Goal: Find specific page/section: Find specific page/section

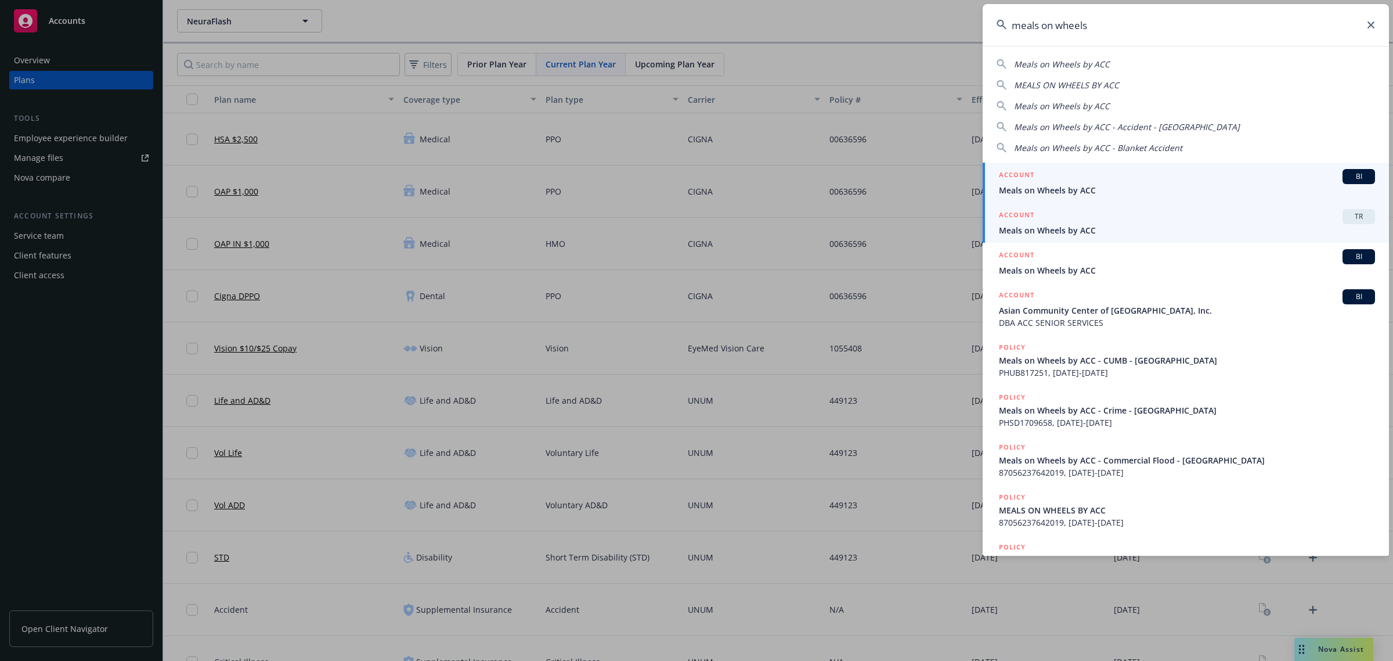
type input "meals on wheels"
click at [1097, 219] on div "ACCOUNT TR" at bounding box center [1187, 216] width 376 height 15
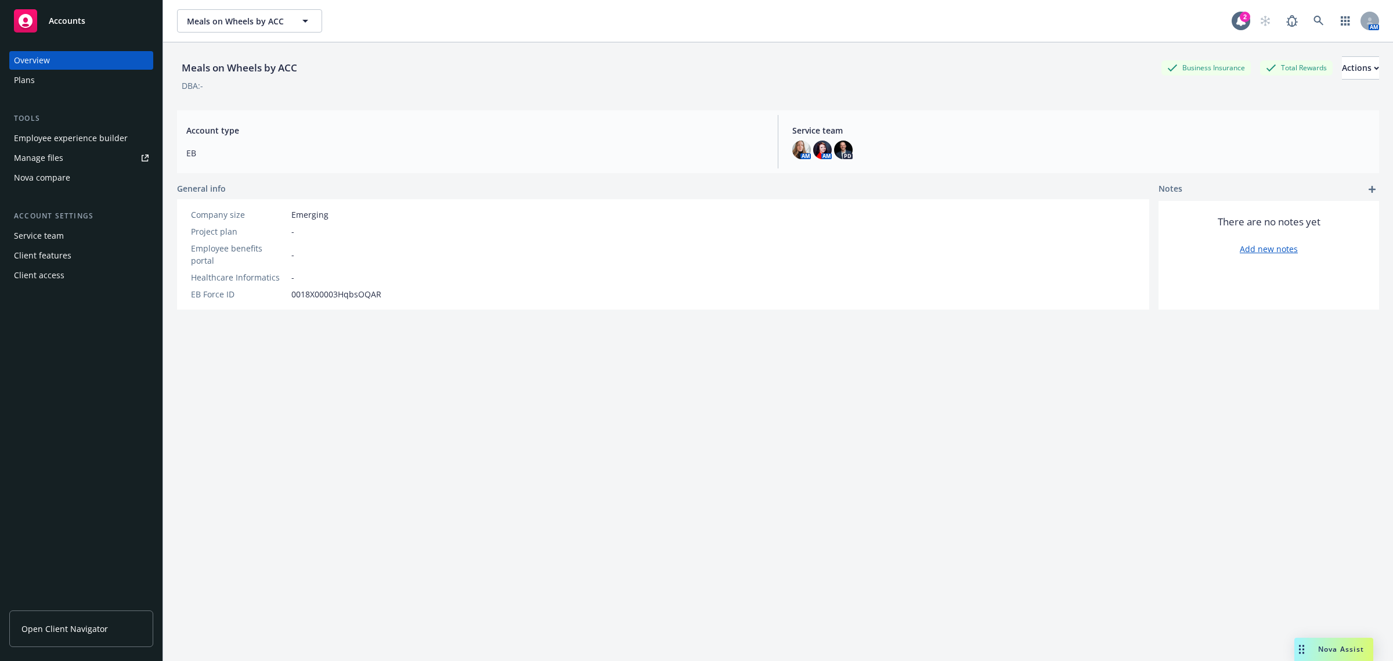
click at [67, 138] on div "Employee experience builder" at bounding box center [71, 138] width 114 height 19
click at [76, 79] on div "Plans" at bounding box center [81, 80] width 135 height 19
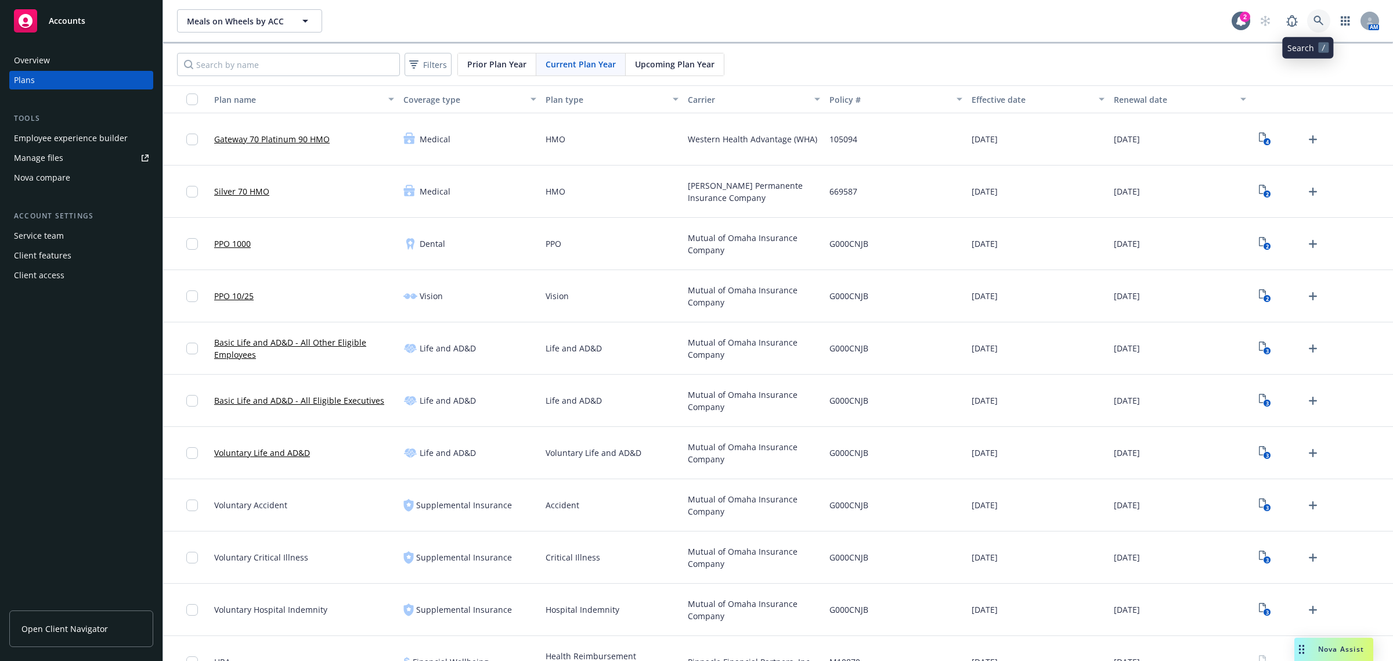
click at [1307, 16] on link at bounding box center [1318, 20] width 23 height 23
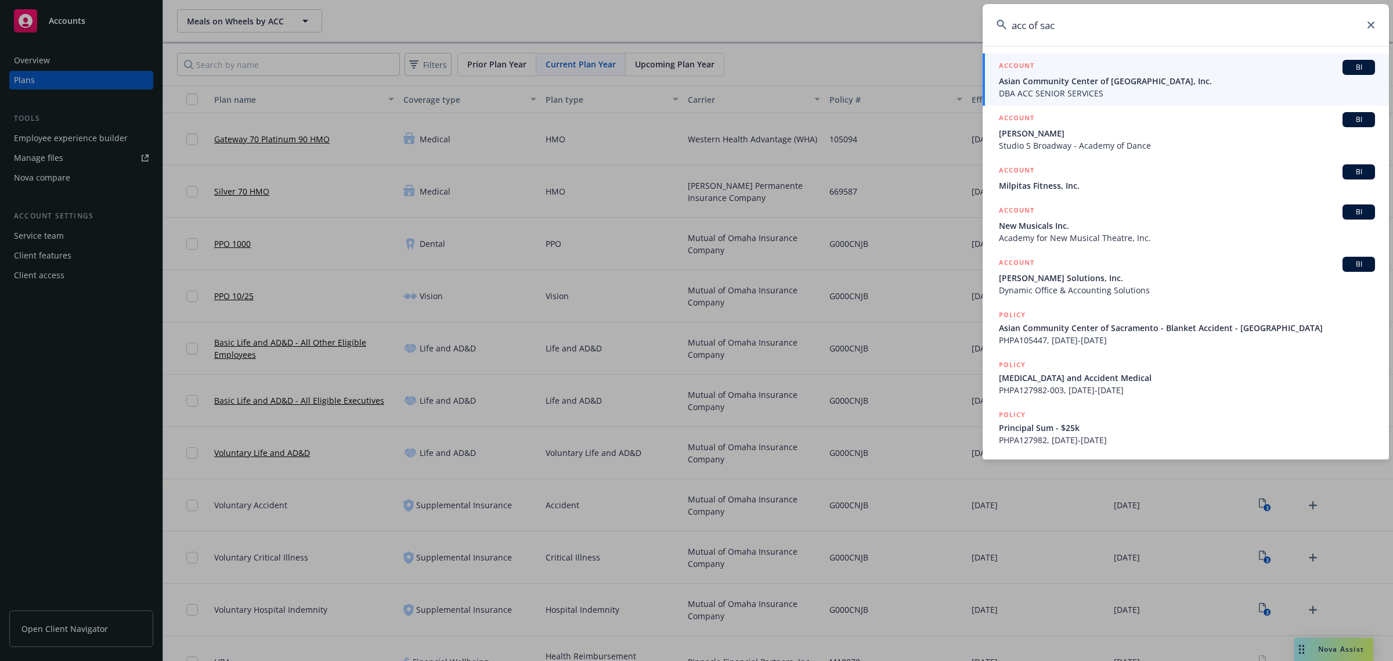
type input "acc of sac"
click at [1113, 88] on span "DBA ACC SENIOR SERVICES" at bounding box center [1187, 93] width 376 height 12
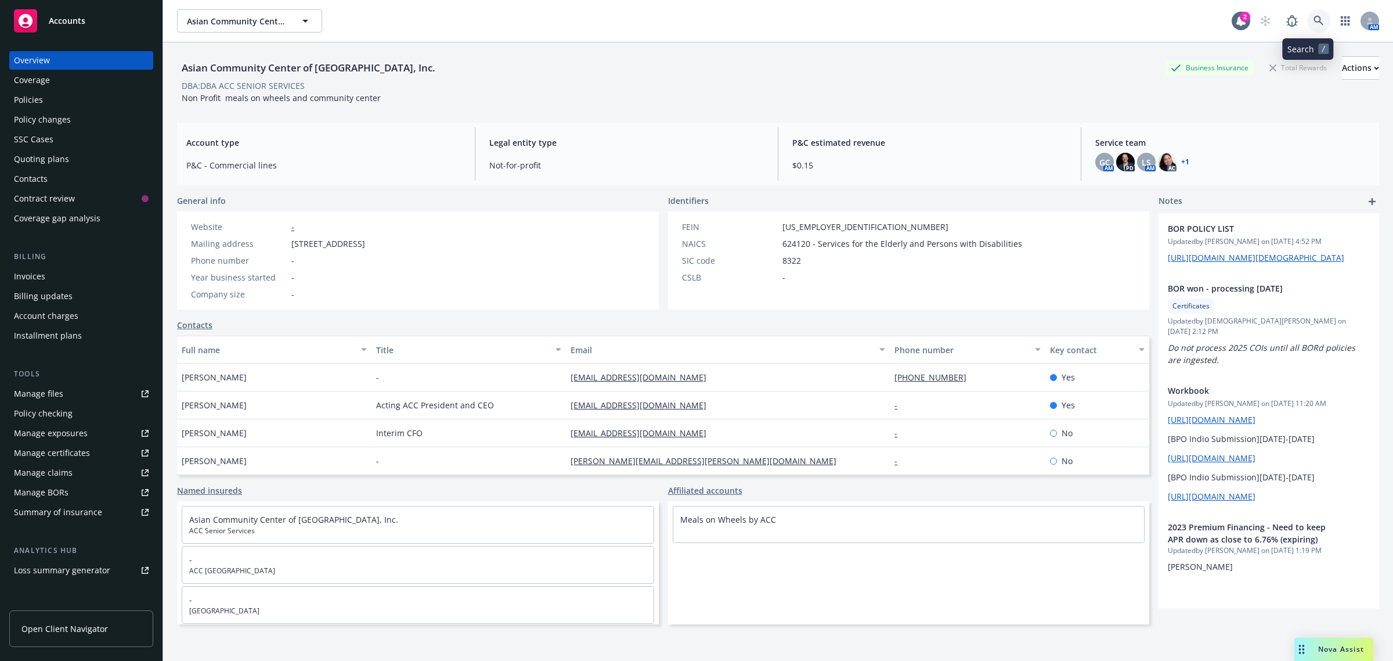
click at [1307, 22] on link at bounding box center [1318, 20] width 23 height 23
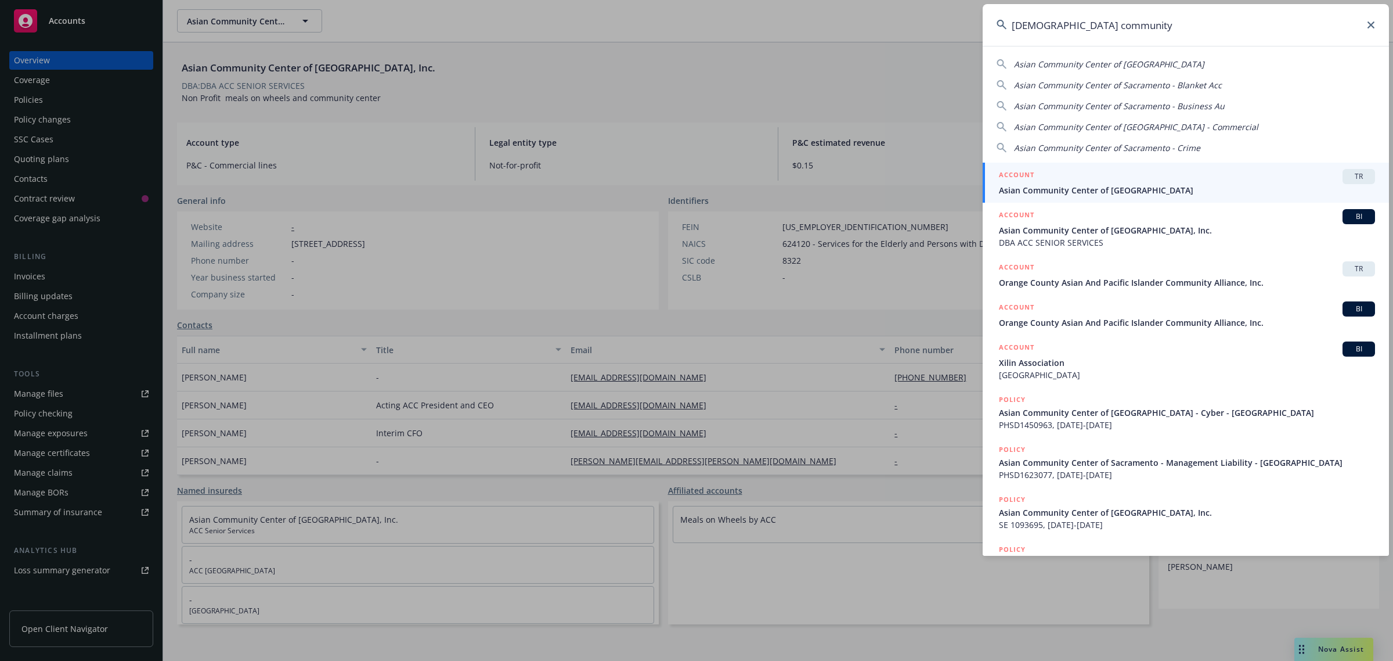
click at [1067, 62] on span "Asian Community Center of Sacramento" at bounding box center [1109, 64] width 190 height 11
type input "Asian Community Center of Sacramento"
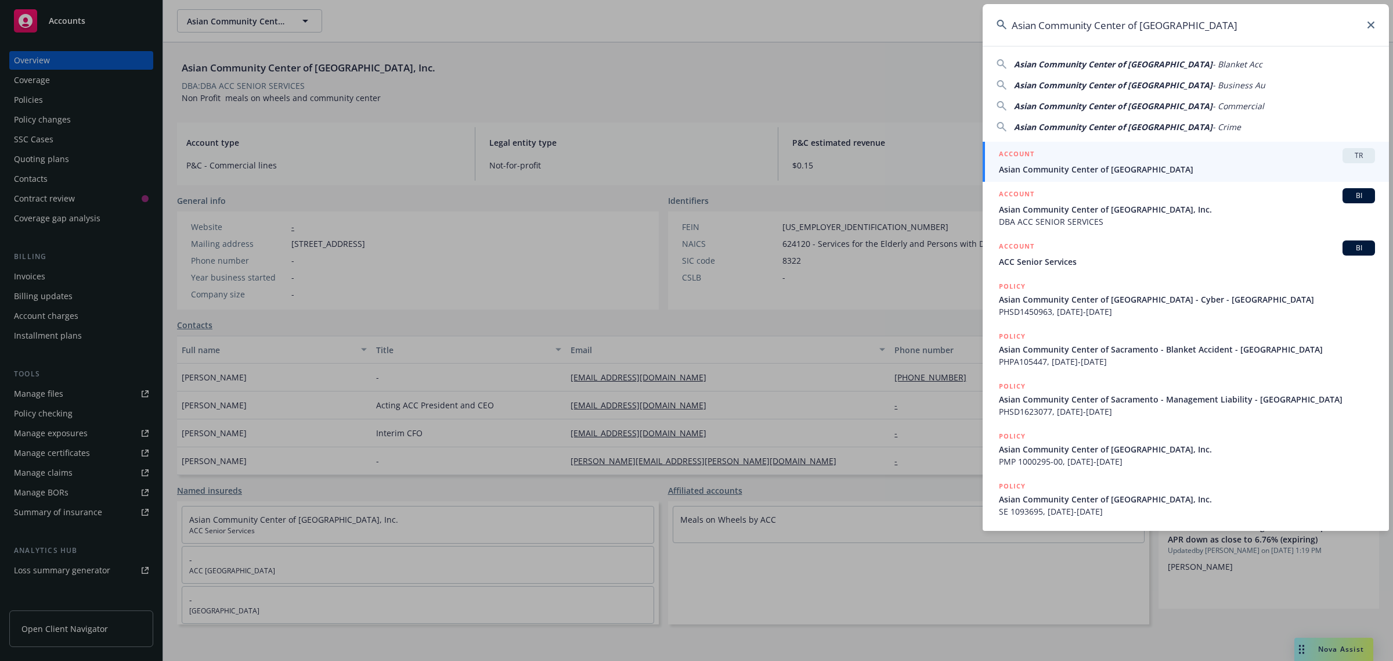
click at [1068, 158] on div "ACCOUNT TR" at bounding box center [1187, 155] width 376 height 15
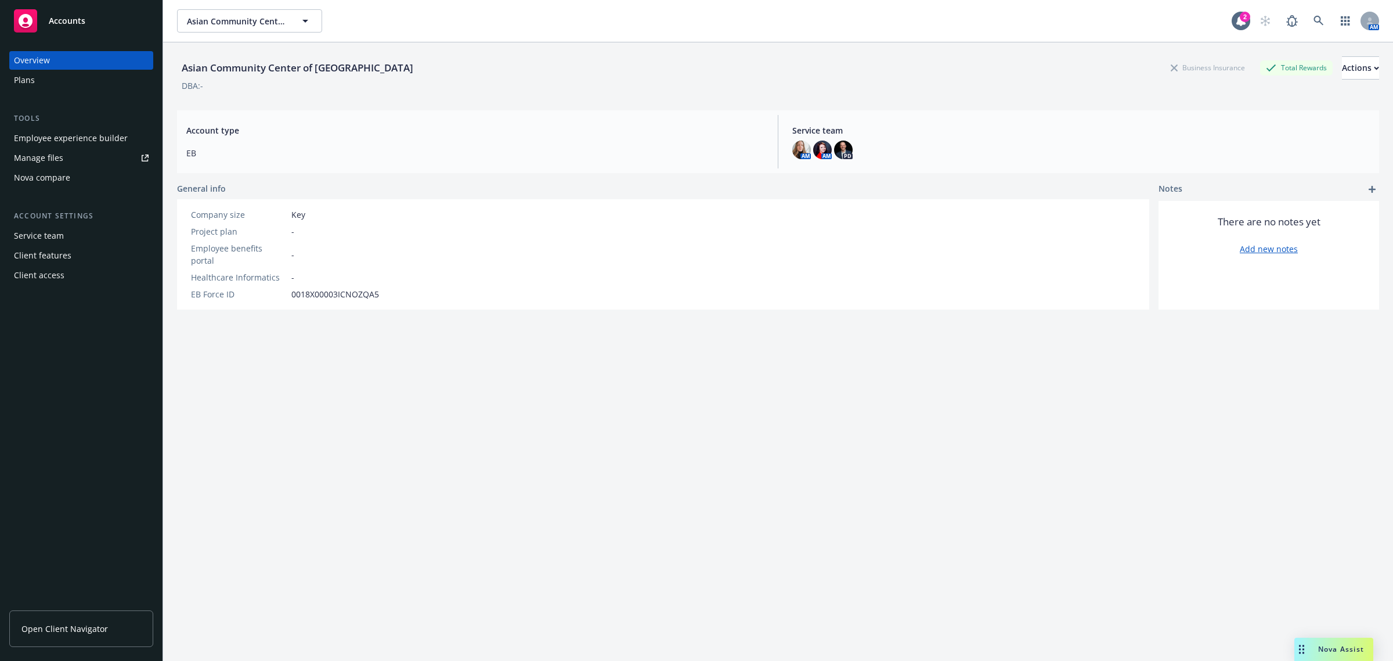
click at [70, 80] on div "Plans" at bounding box center [81, 80] width 135 height 19
